Goal: Transaction & Acquisition: Purchase product/service

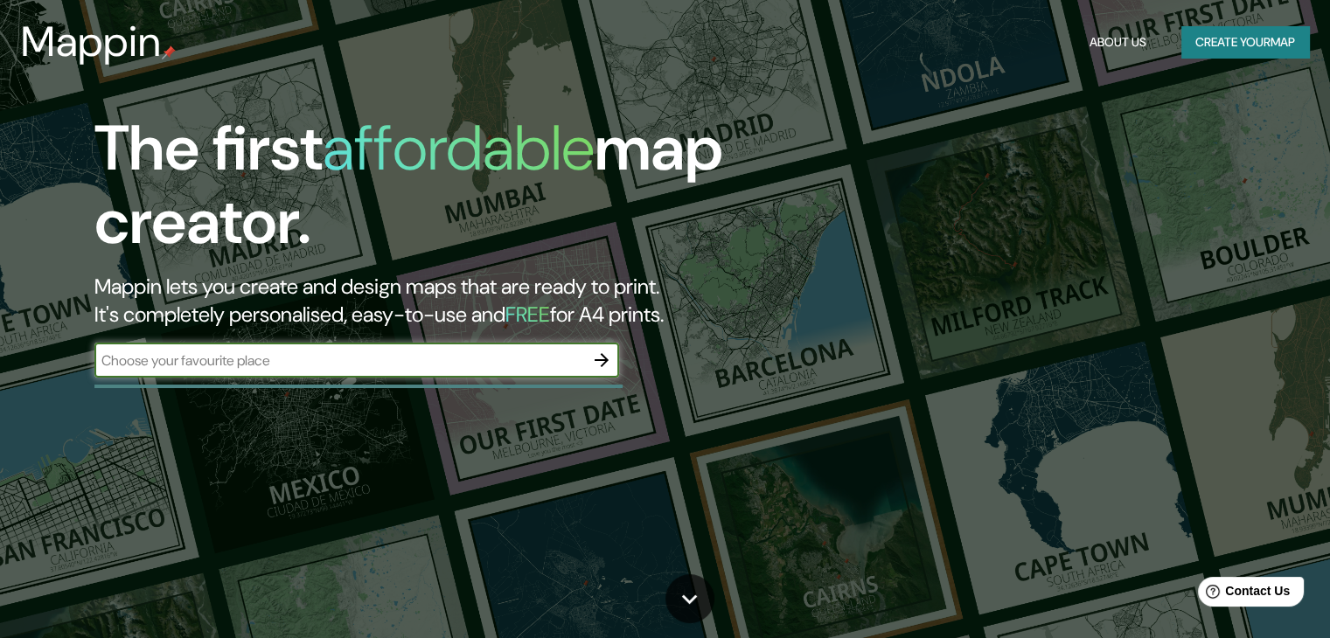
click at [409, 365] on input "text" at bounding box center [339, 361] width 490 height 20
type input "MUXBAL"
click at [290, 361] on input "MUXBAL" at bounding box center [339, 361] width 490 height 20
click at [411, 392] on div "The first affordable map creator. Mappin lets you create and design maps that a…" at bounding box center [427, 253] width 798 height 283
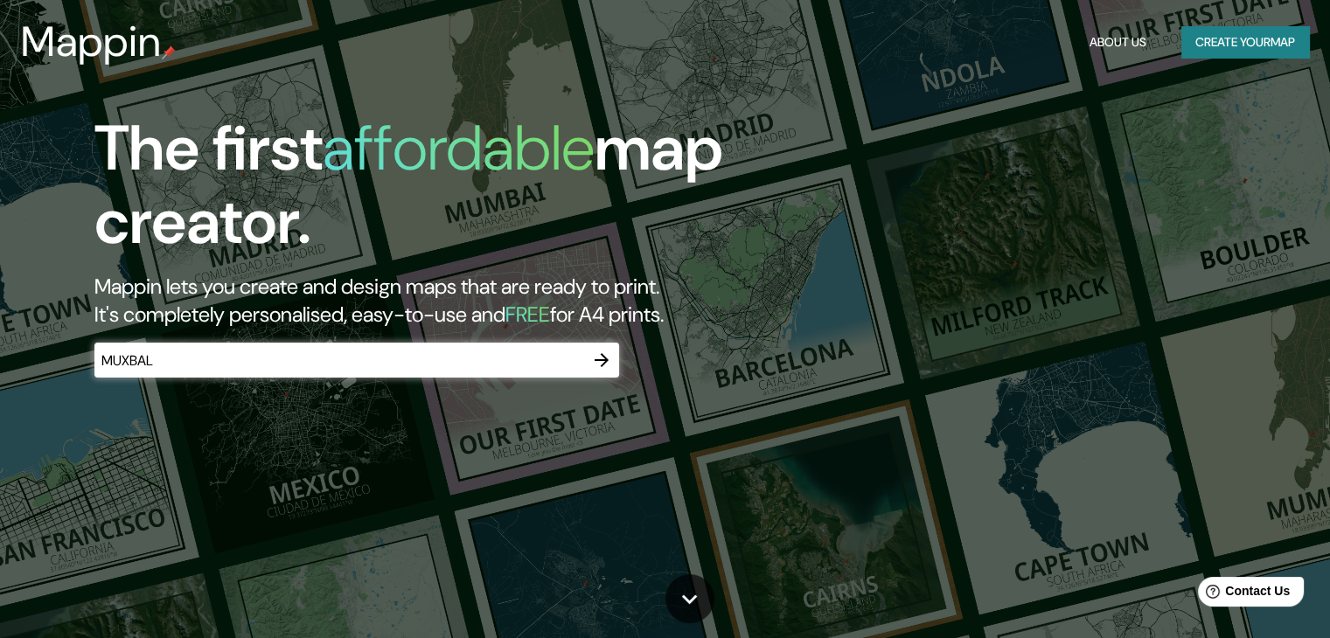
click at [604, 363] on icon "button" at bounding box center [601, 360] width 14 height 14
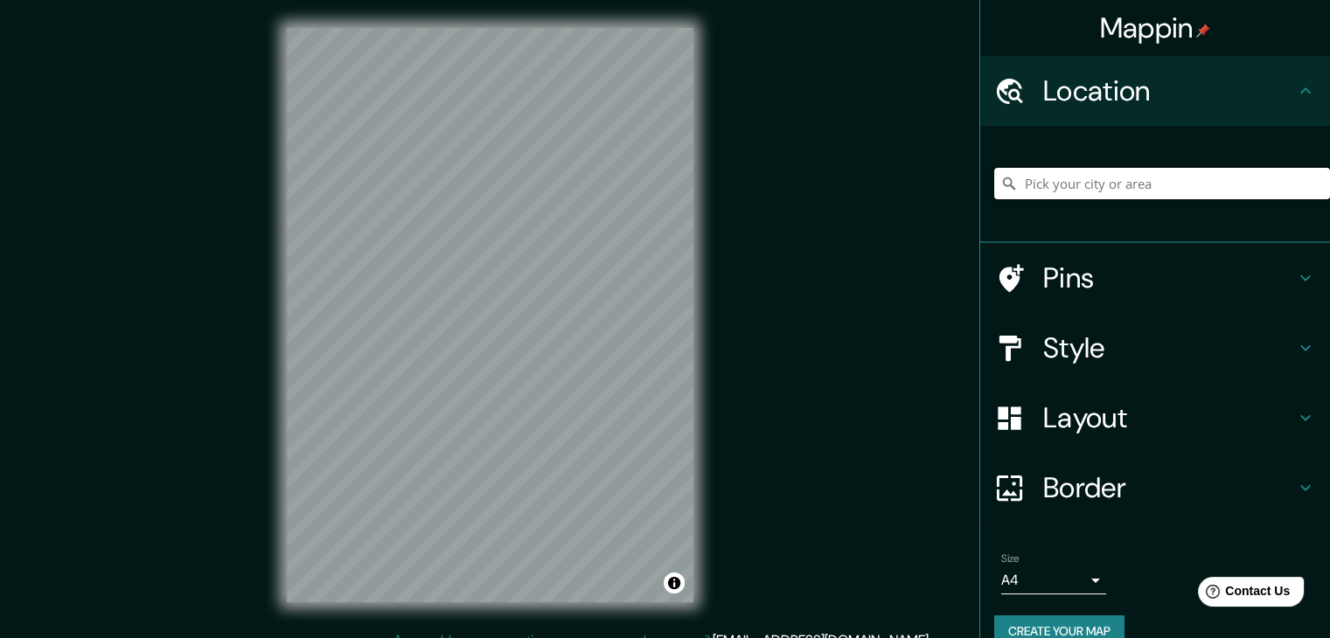
click at [1046, 186] on input "Pick your city or area" at bounding box center [1162, 183] width 336 height 31
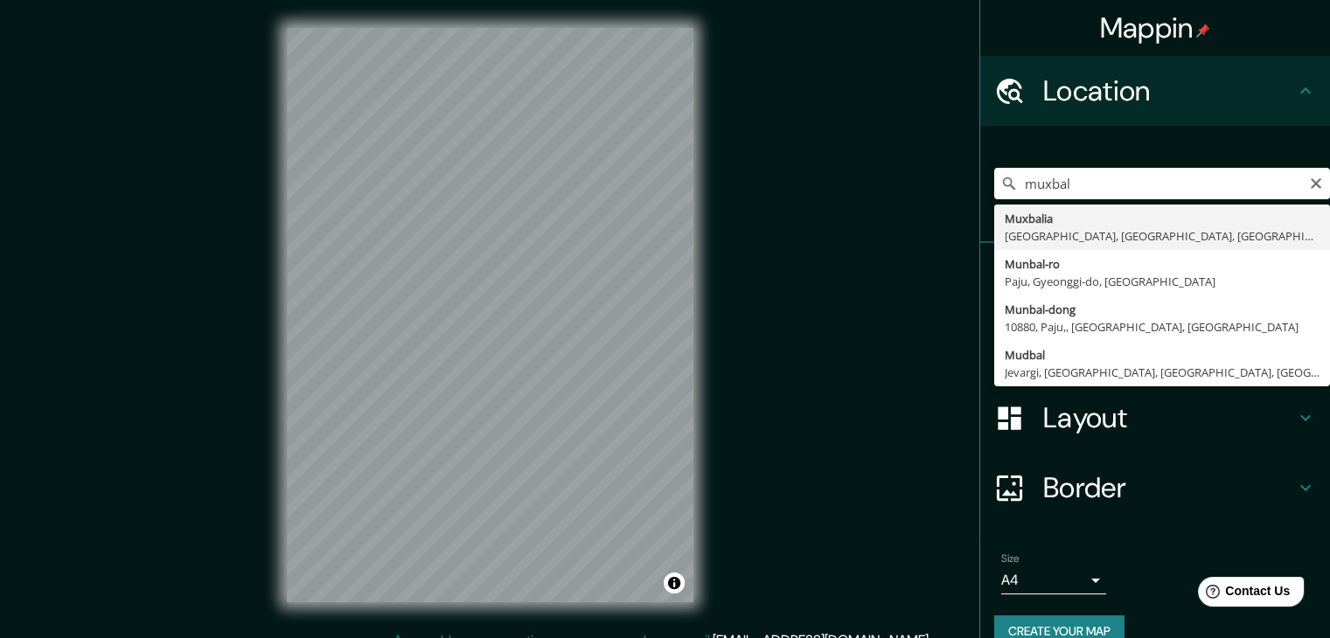
type input "Muxbalia, [GEOGRAPHIC_DATA], [GEOGRAPHIC_DATA], [GEOGRAPHIC_DATA]"
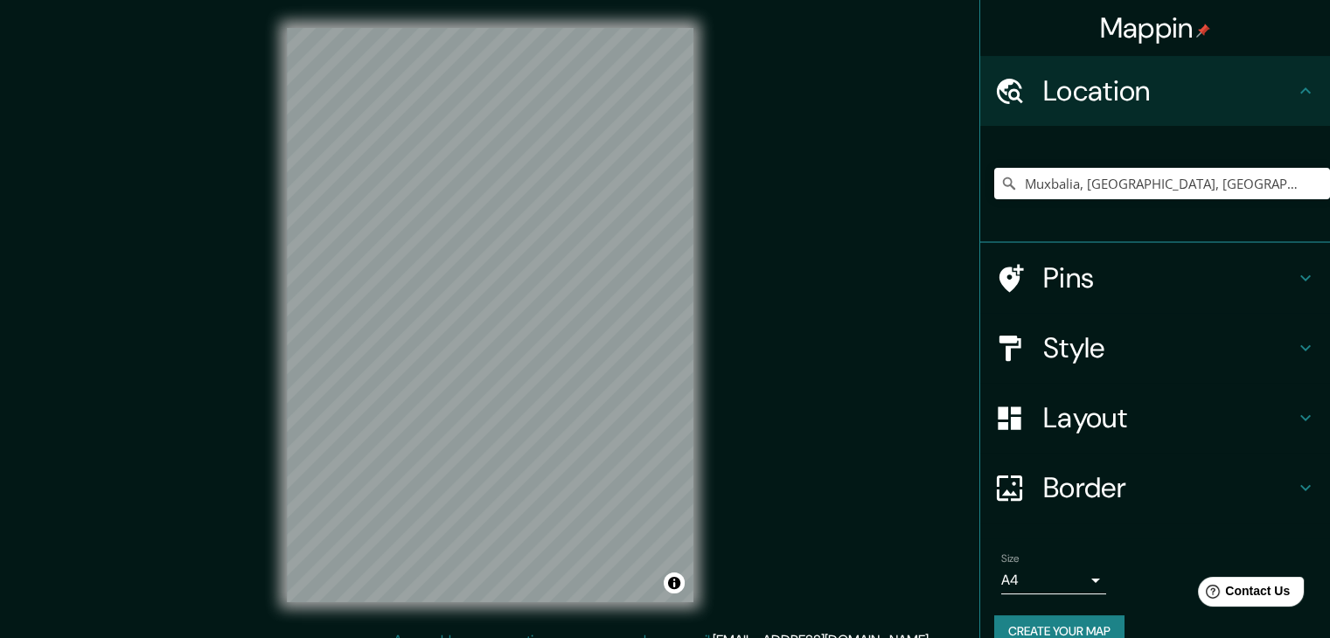
click at [1157, 416] on h4 "Layout" at bounding box center [1169, 417] width 252 height 35
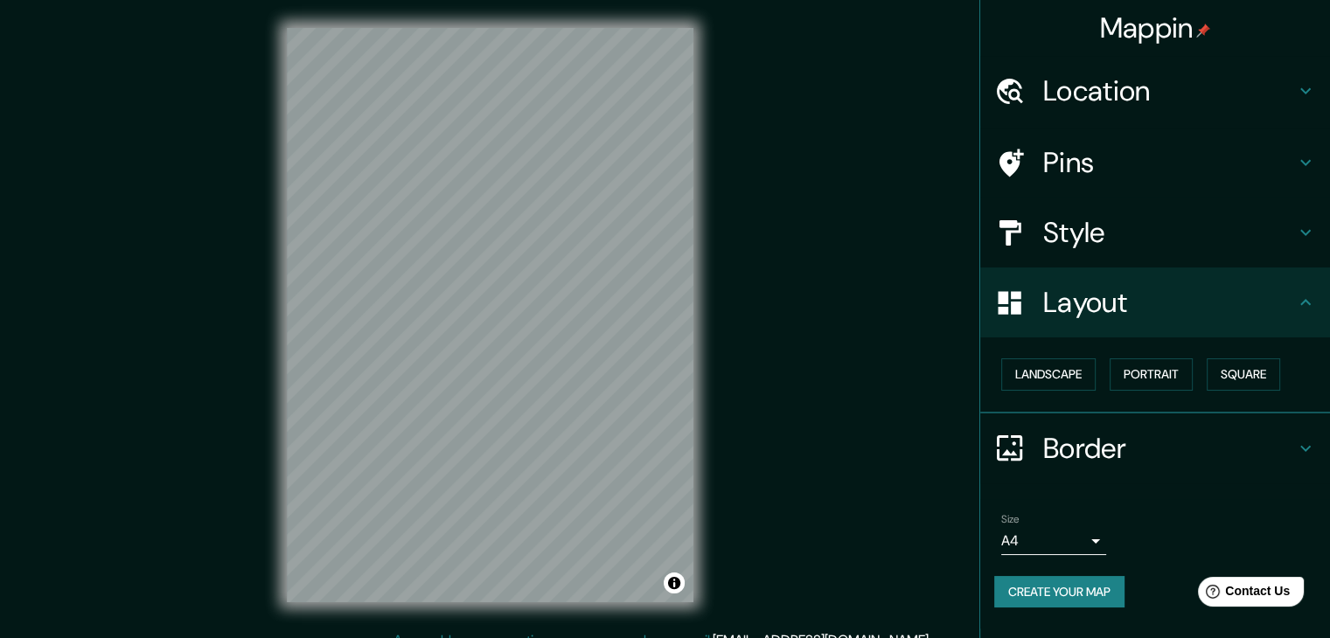
click at [1168, 241] on h4 "Style" at bounding box center [1169, 232] width 252 height 35
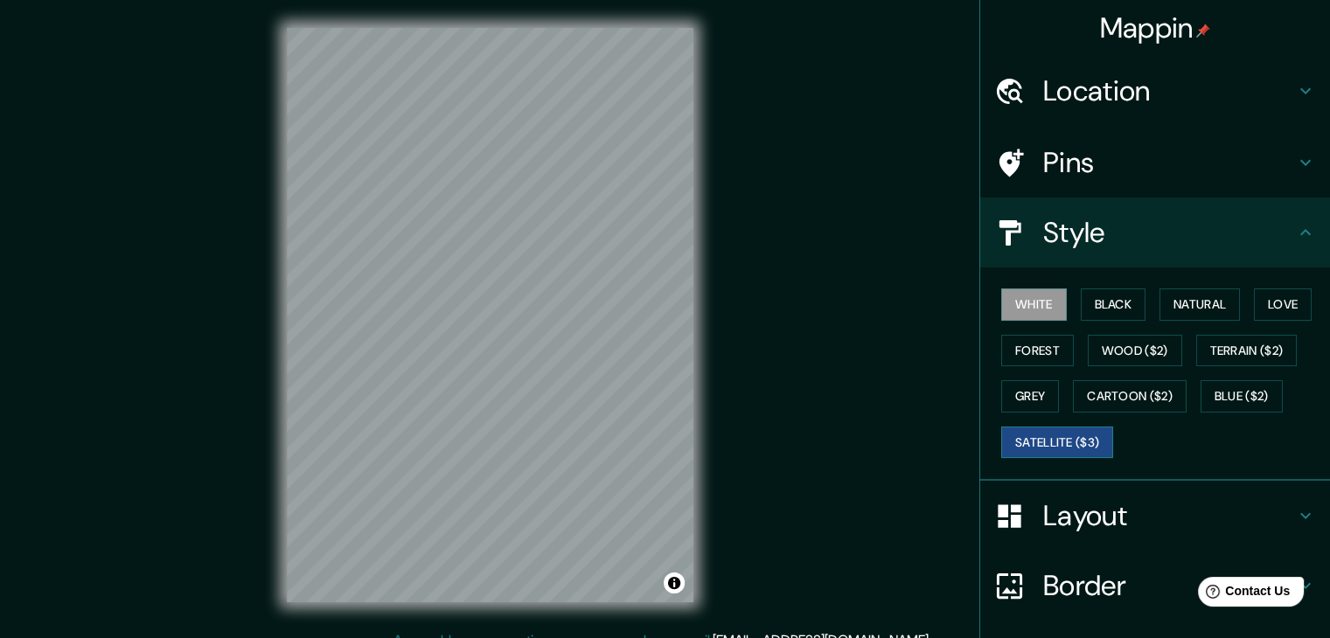
click at [1087, 443] on button "Satellite ($3)" at bounding box center [1057, 443] width 112 height 32
click at [1042, 392] on button "Grey" at bounding box center [1030, 396] width 58 height 32
